Goal: Communication & Community: Answer question/provide support

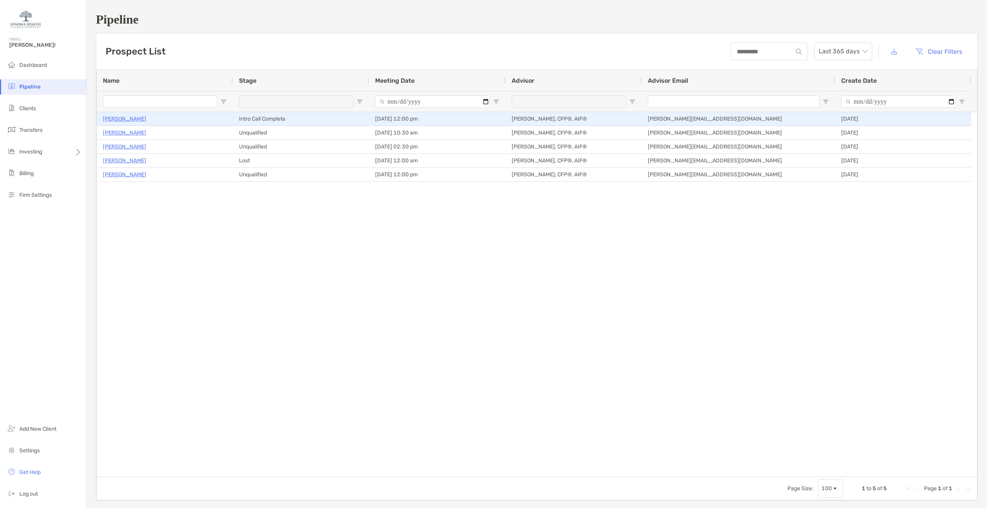
click at [123, 117] on p "[PERSON_NAME]" at bounding box center [124, 119] width 43 height 10
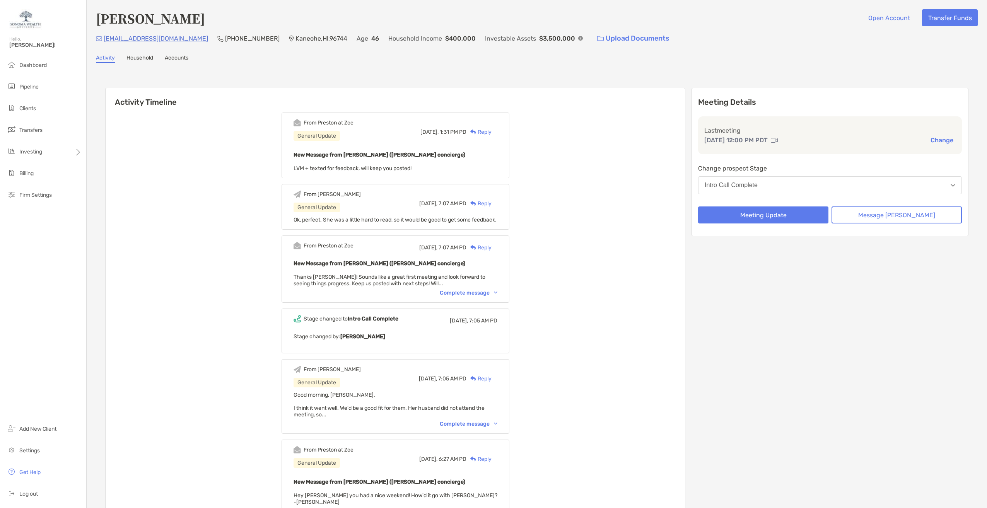
click at [491, 131] on div "Reply" at bounding box center [478, 132] width 25 height 8
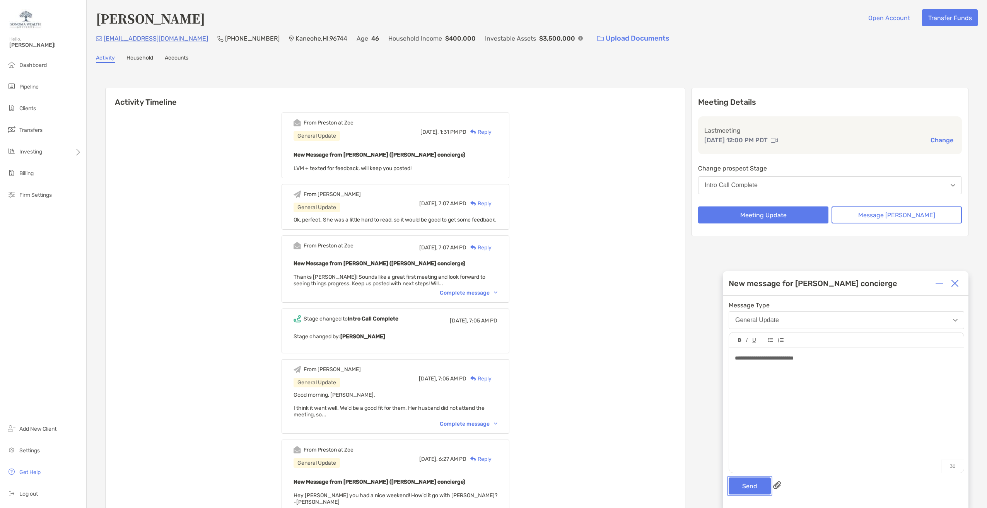
click at [740, 479] on button "Send" at bounding box center [749, 485] width 42 height 17
